Goal: Transaction & Acquisition: Download file/media

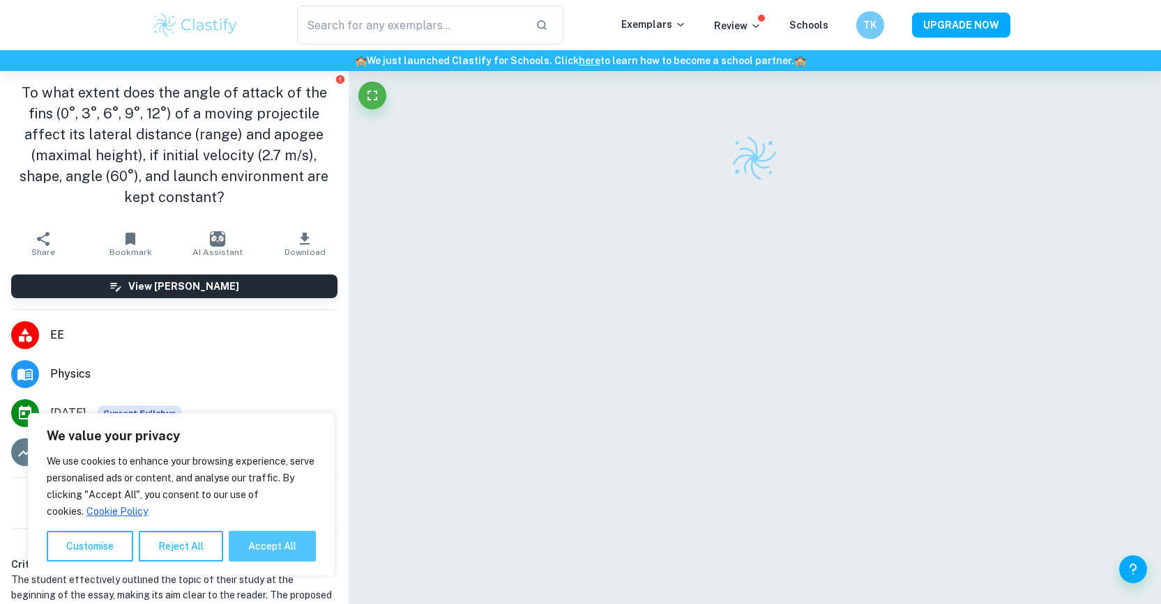
click at [279, 540] on button "Accept All" at bounding box center [272, 546] width 87 height 31
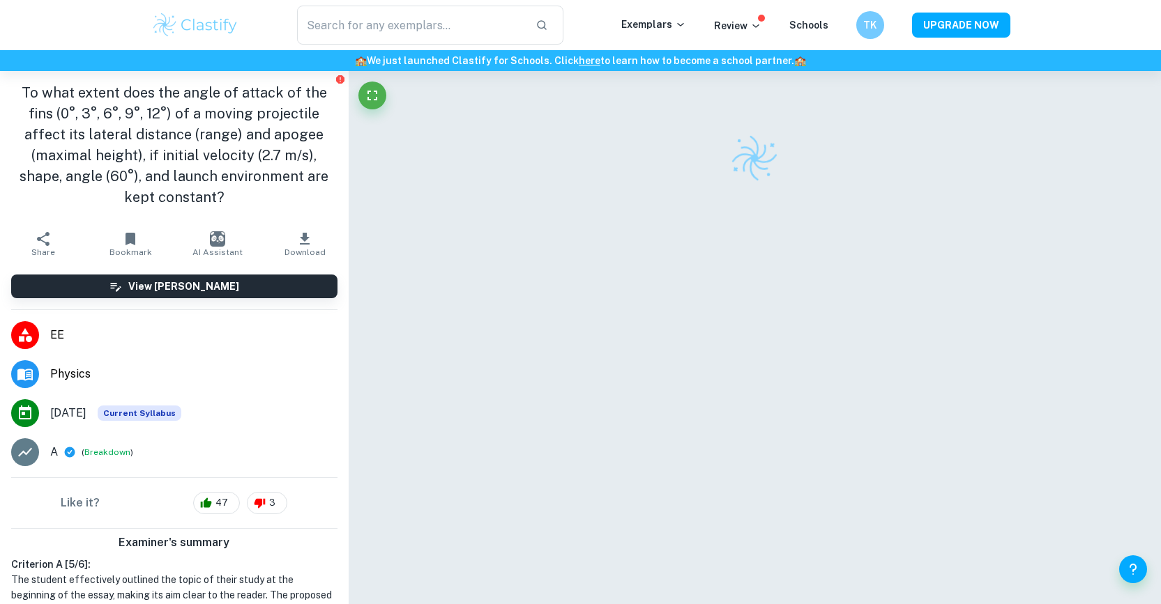
checkbox input "true"
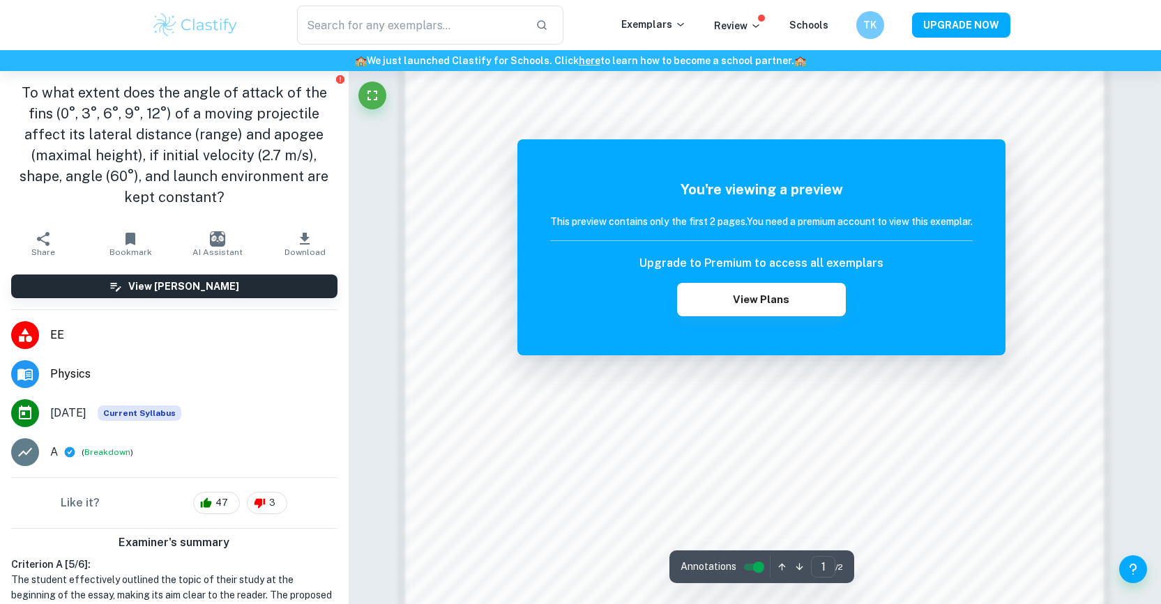
scroll to position [1388, 0]
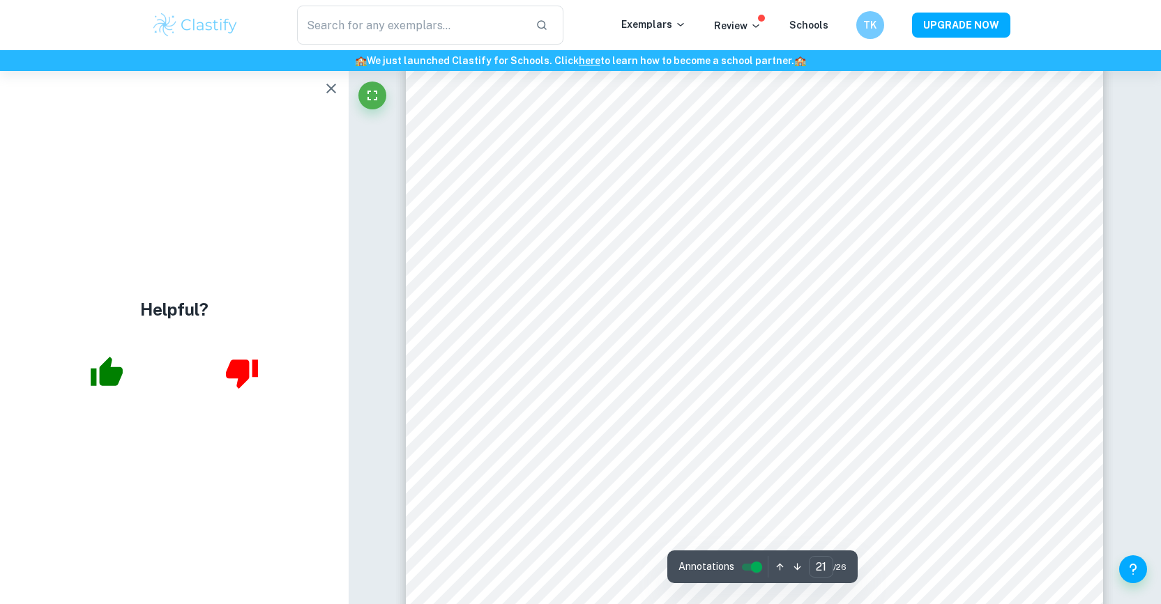
scroll to position [20528, 0]
type input "20"
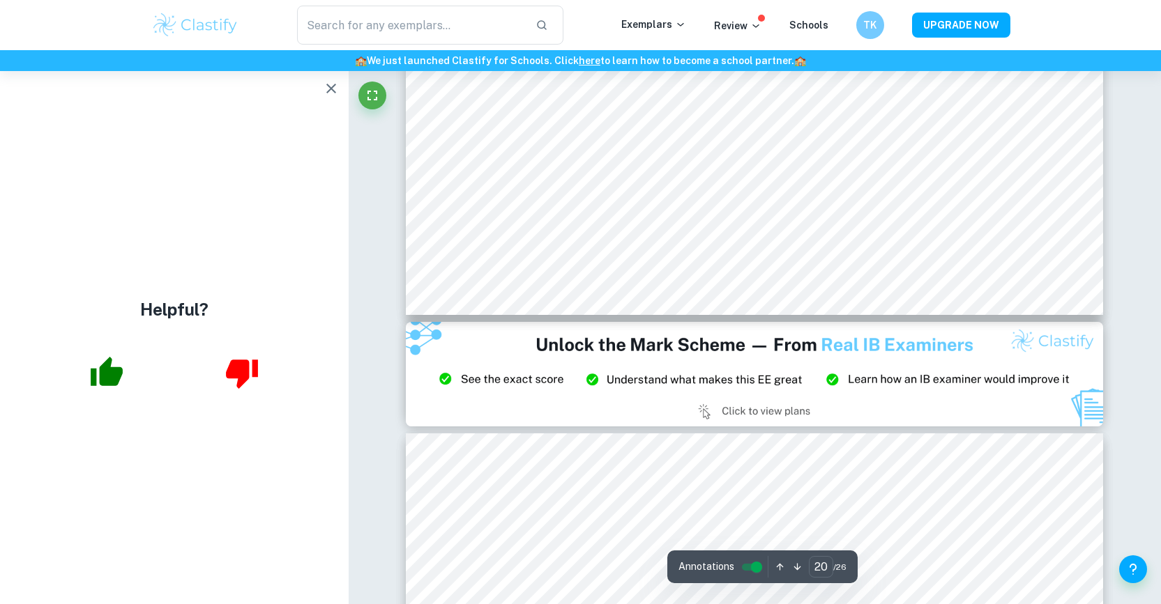
scroll to position [19588, 0]
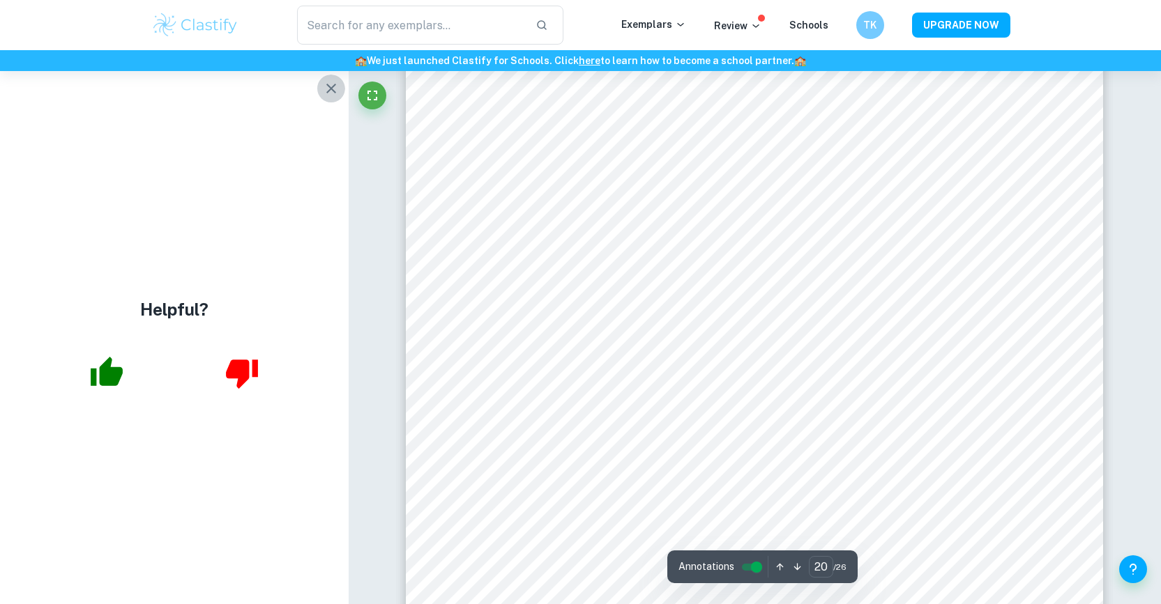
click at [335, 89] on icon "button" at bounding box center [331, 88] width 17 height 17
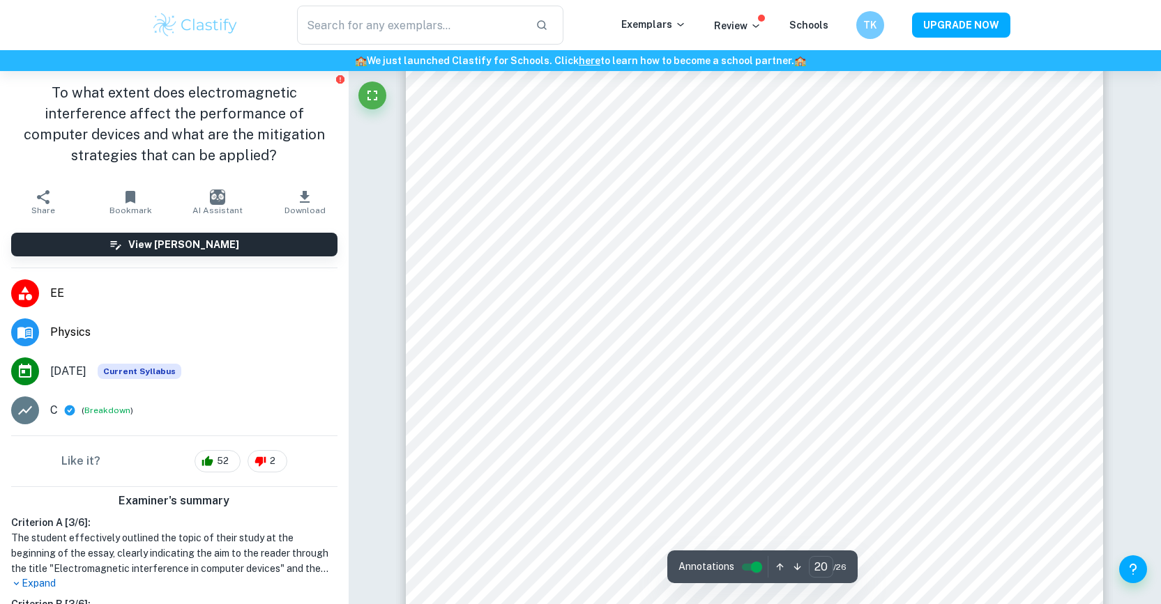
click at [316, 200] on button "Download" at bounding box center [304, 202] width 87 height 39
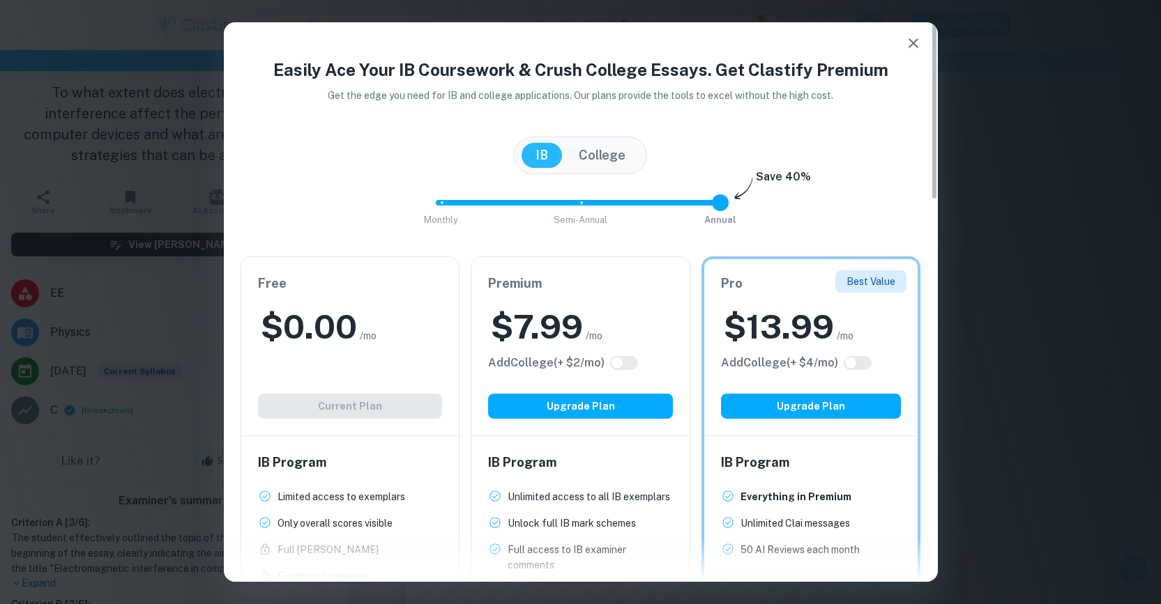
click at [613, 147] on button "College" at bounding box center [602, 155] width 75 height 25
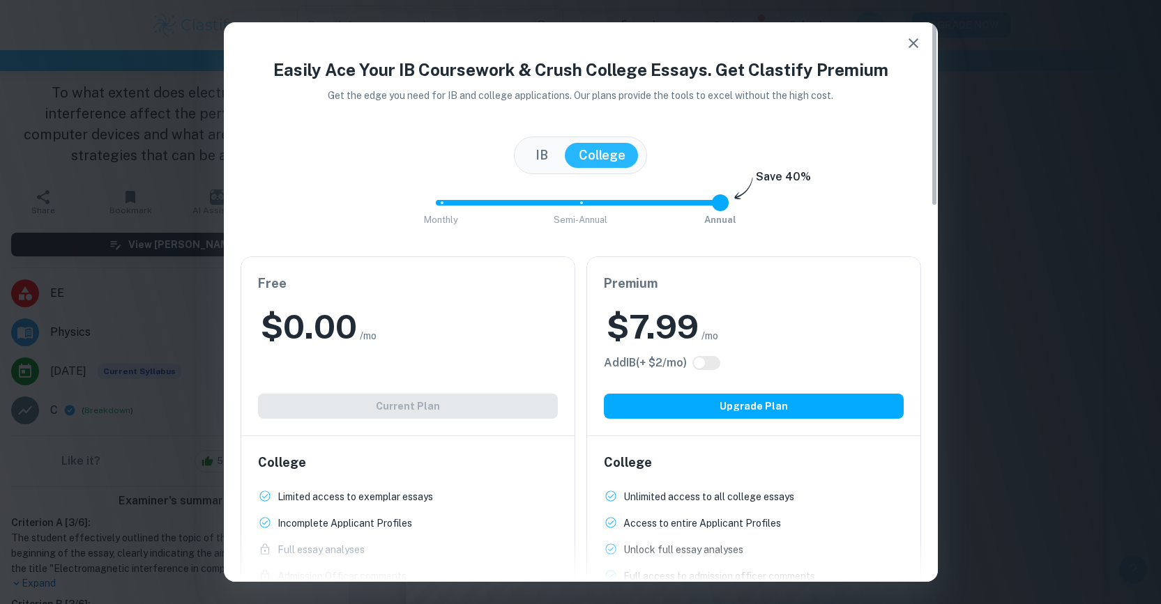
click at [549, 156] on button "IB" at bounding box center [541, 155] width 40 height 25
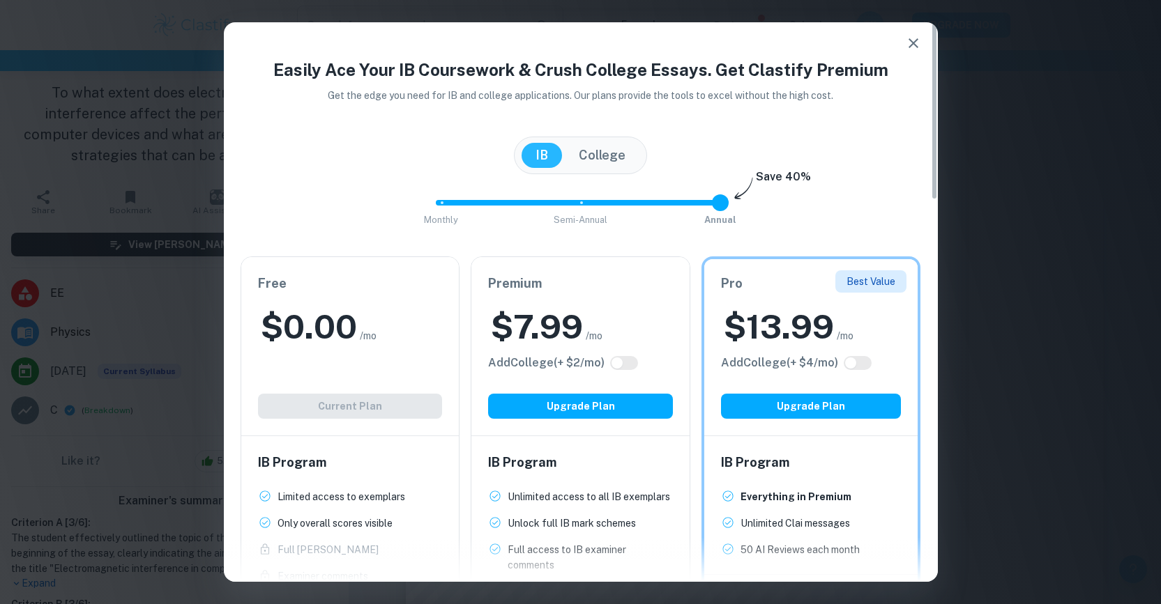
click at [590, 150] on button "College" at bounding box center [602, 155] width 75 height 25
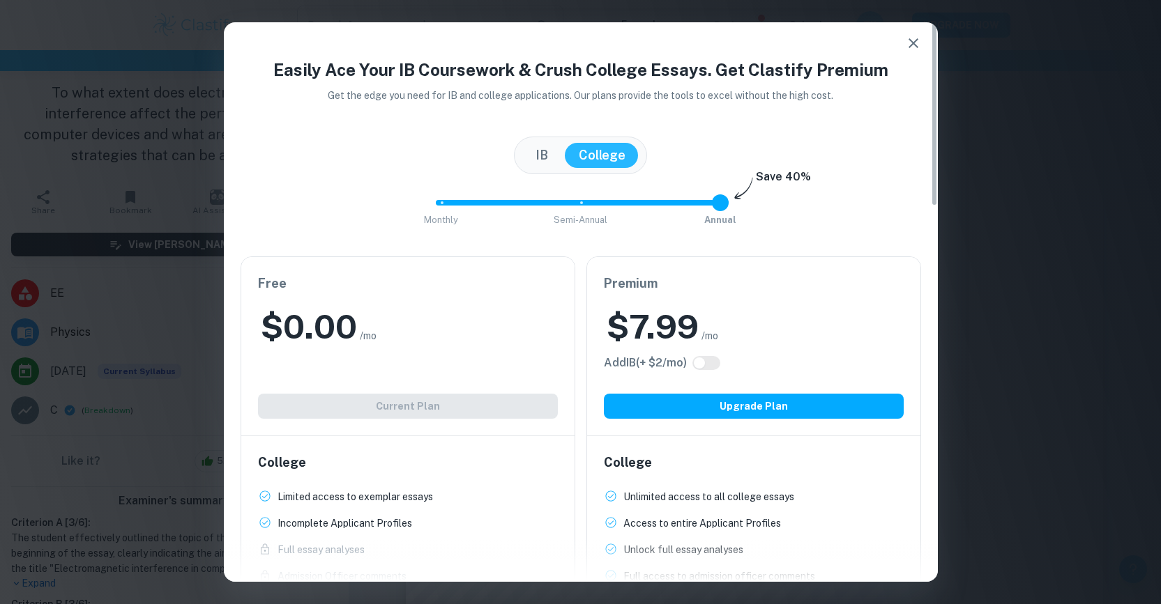
click at [532, 148] on button "IB" at bounding box center [541, 155] width 40 height 25
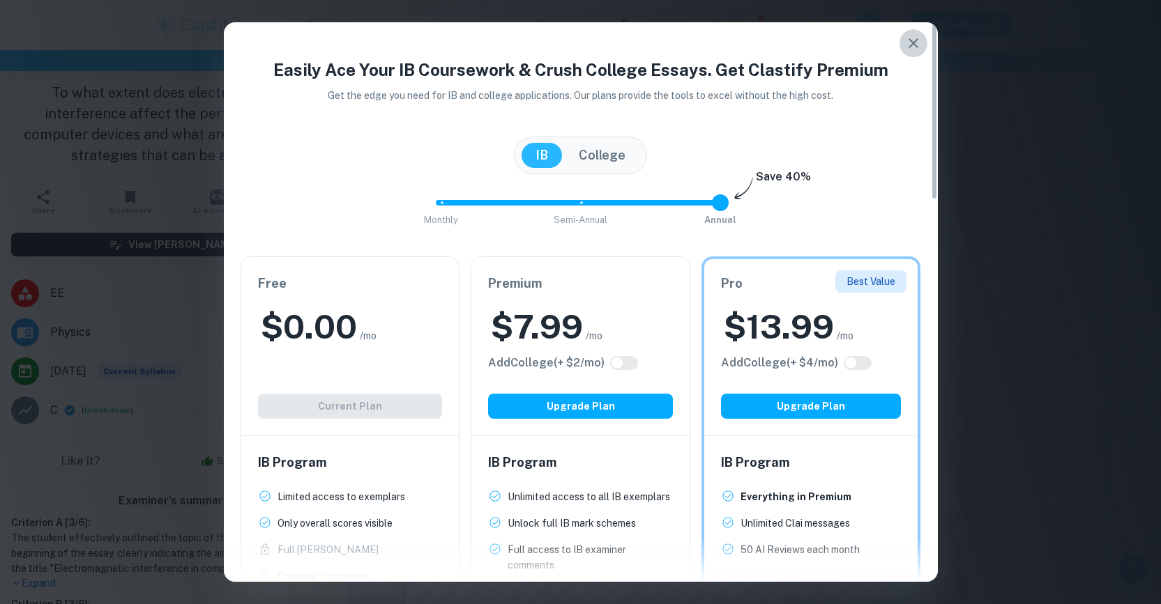
click at [919, 43] on icon "button" at bounding box center [913, 43] width 17 height 17
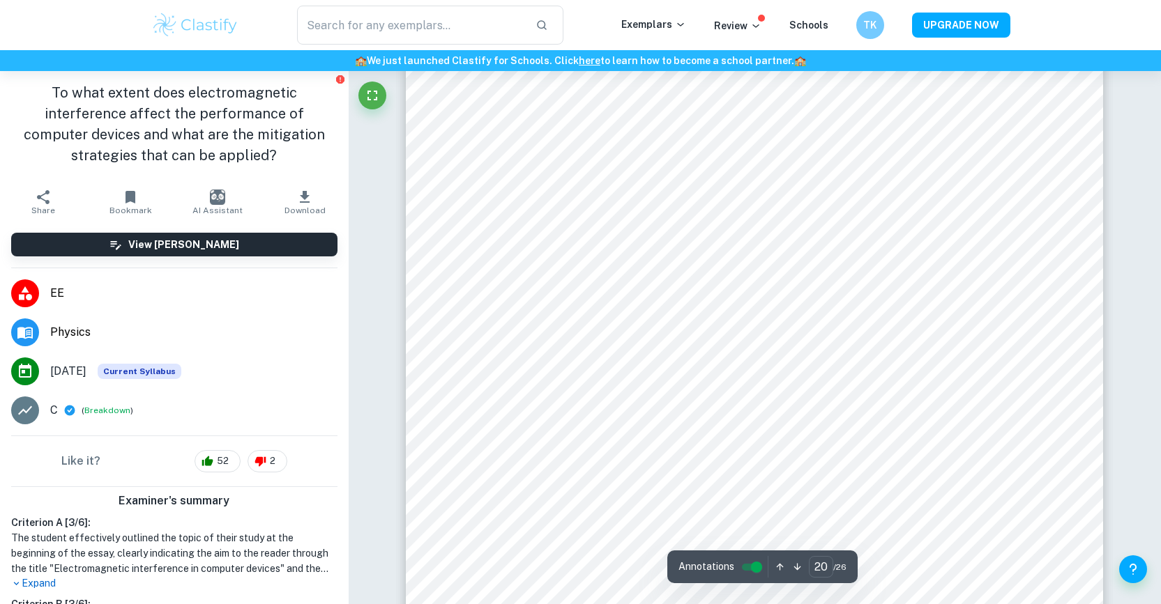
scroll to position [19562, 0]
